Goal: Find specific page/section: Find specific page/section

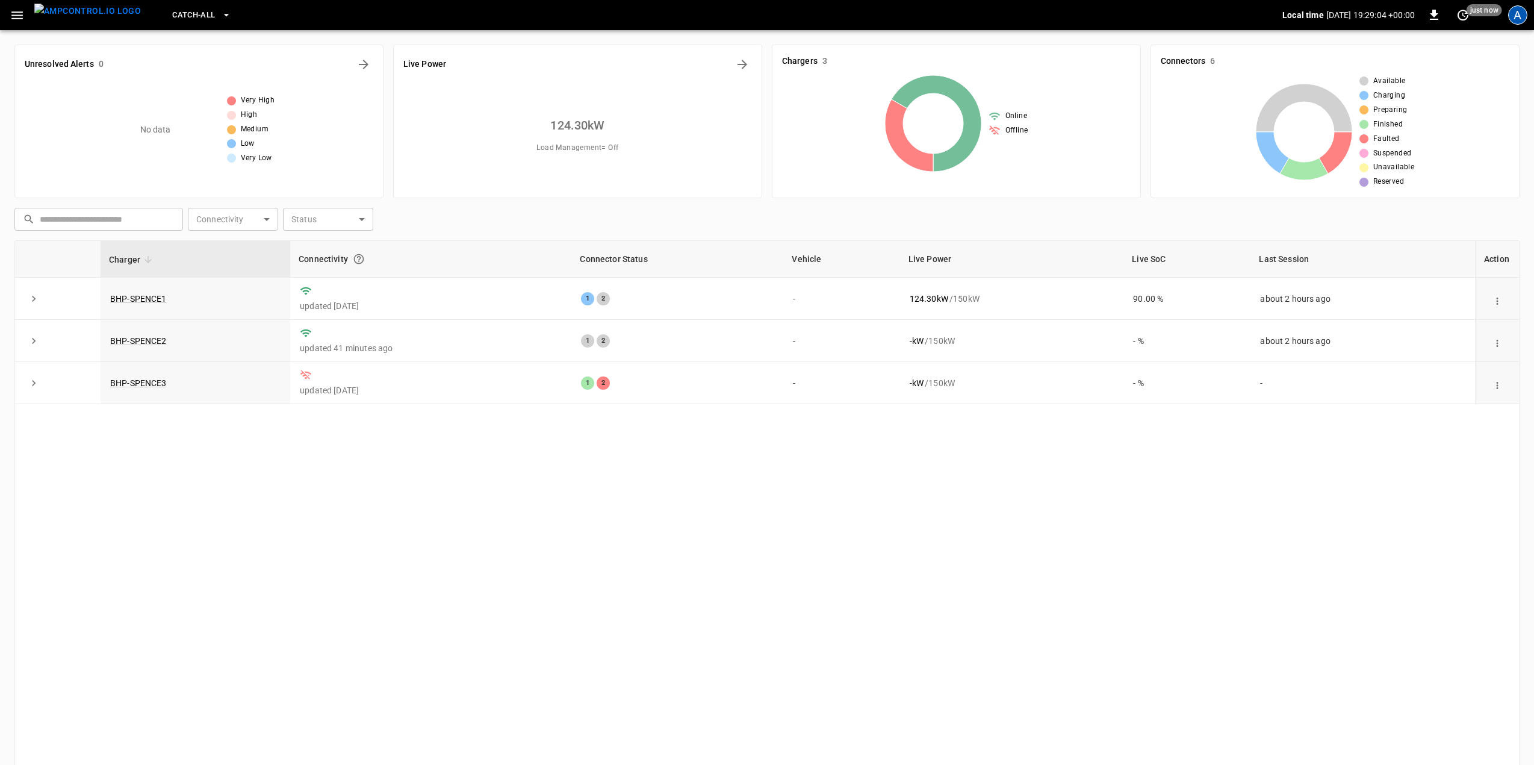
click at [1520, 19] on div "A" at bounding box center [1517, 14] width 19 height 19
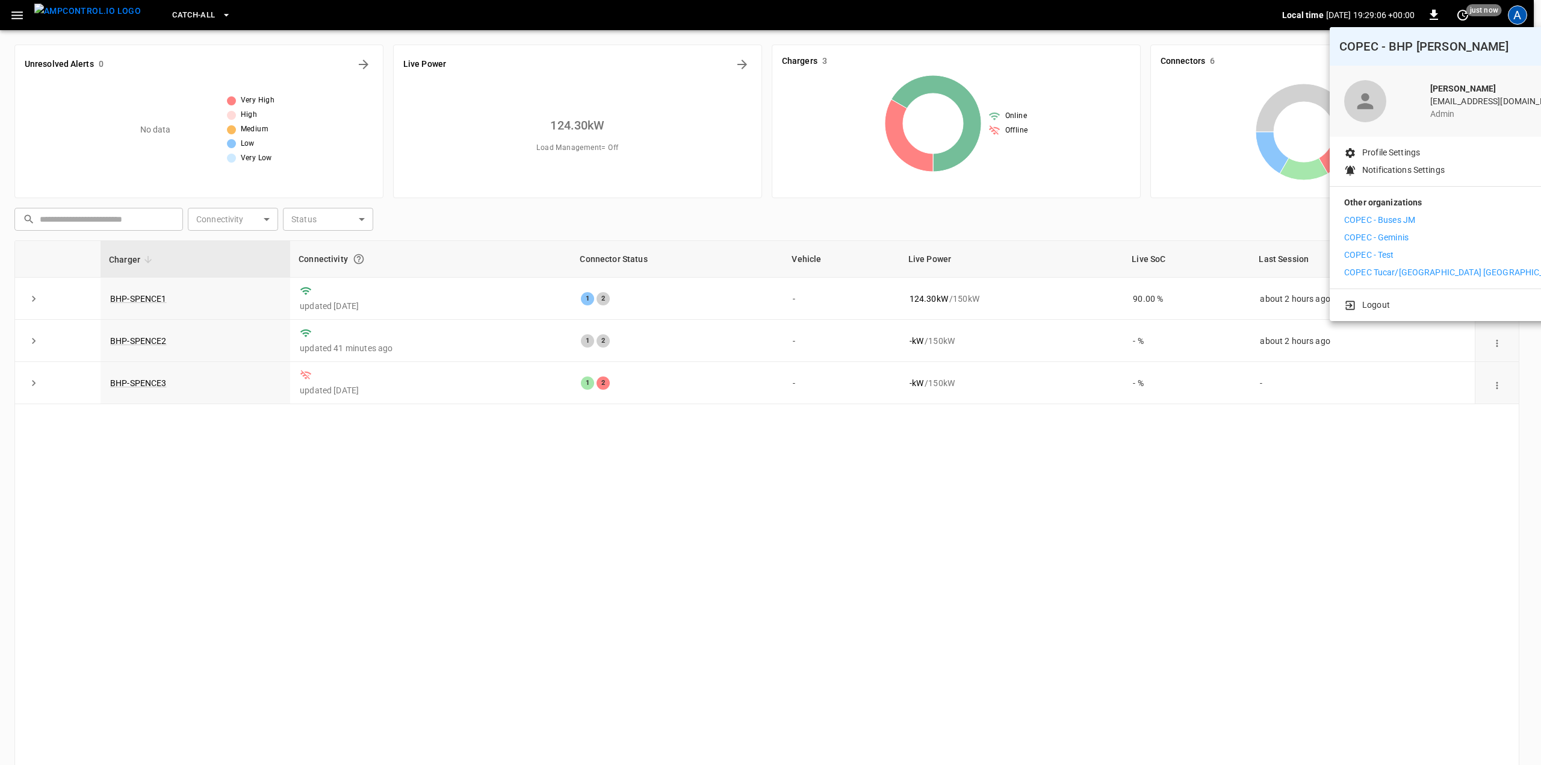
click at [1402, 238] on p "COPEC - Geminis" at bounding box center [1376, 237] width 64 height 13
